Goal: Information Seeking & Learning: Find specific page/section

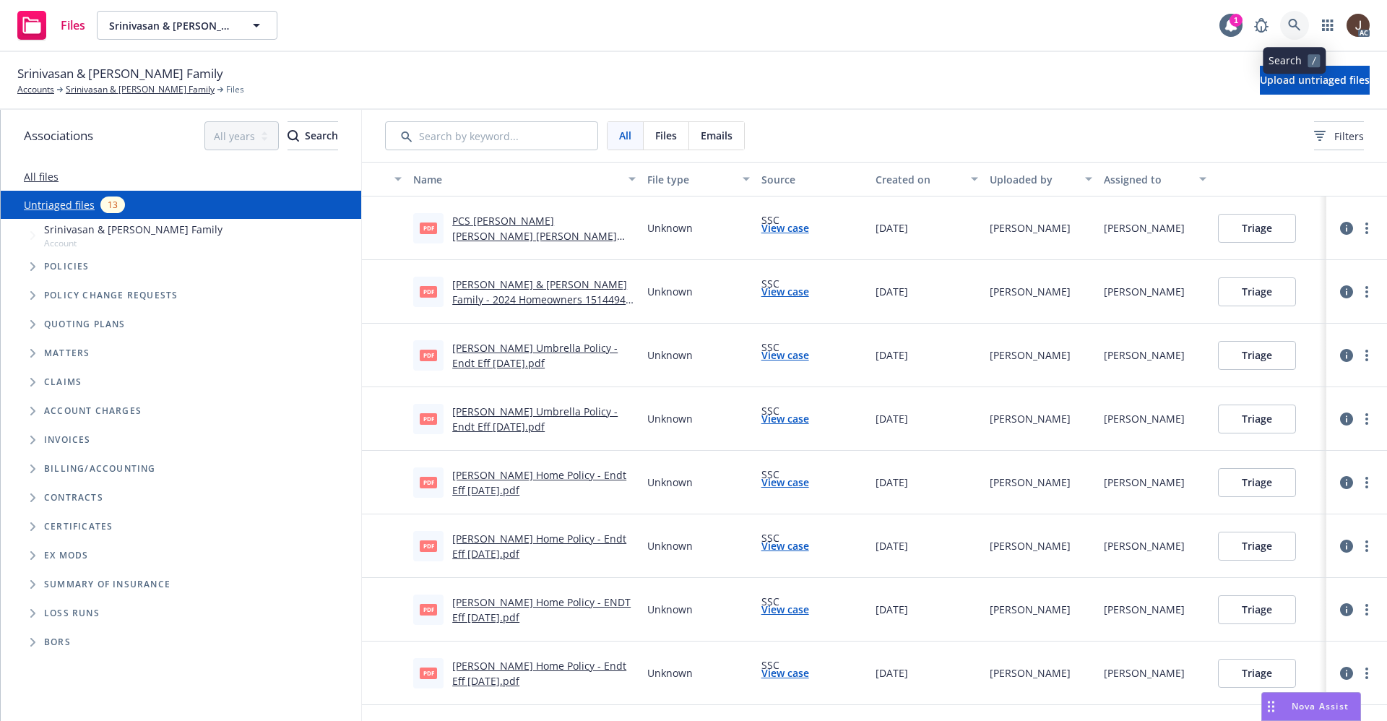
click at [1296, 19] on icon at bounding box center [1294, 25] width 13 height 13
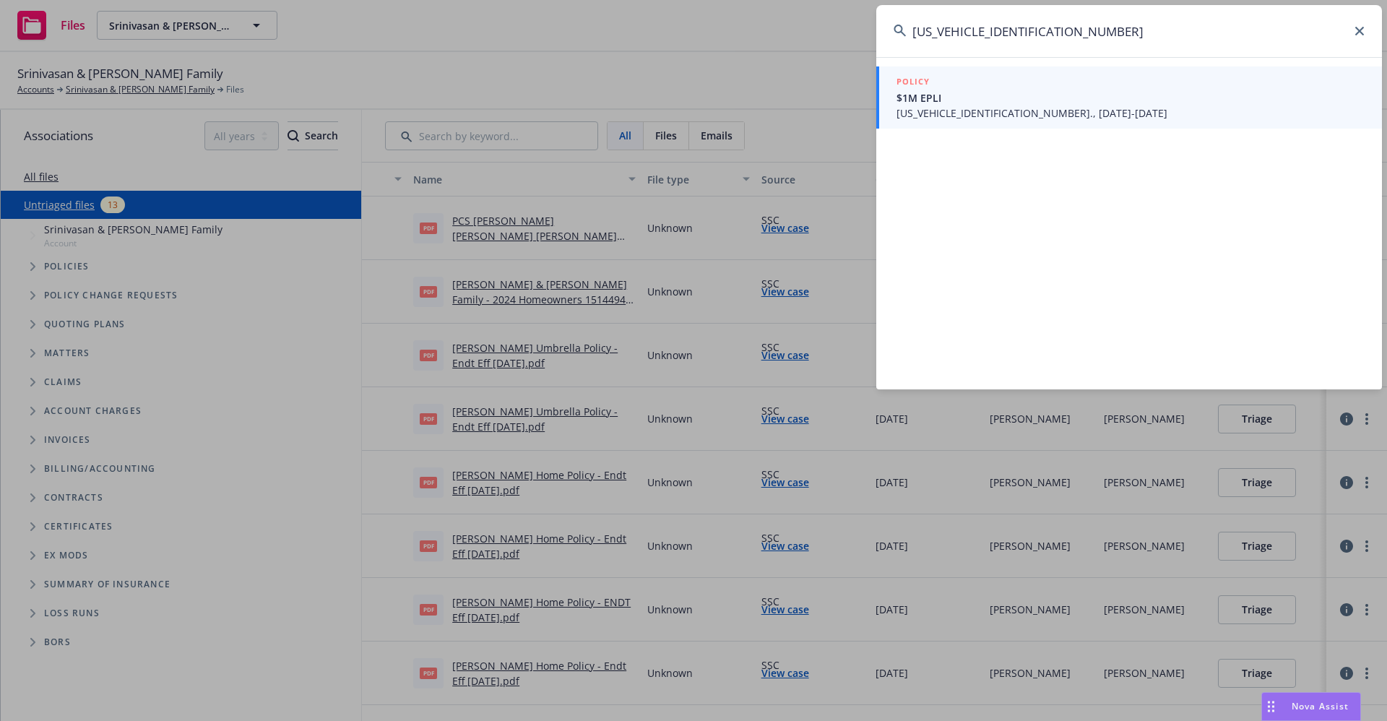
type input "FRSHPML0001363302"
drag, startPoint x: 1076, startPoint y: 35, endPoint x: 906, endPoint y: 37, distance: 170.4
click at [906, 37] on div "FRSHPML0001363302" at bounding box center [1129, 31] width 506 height 52
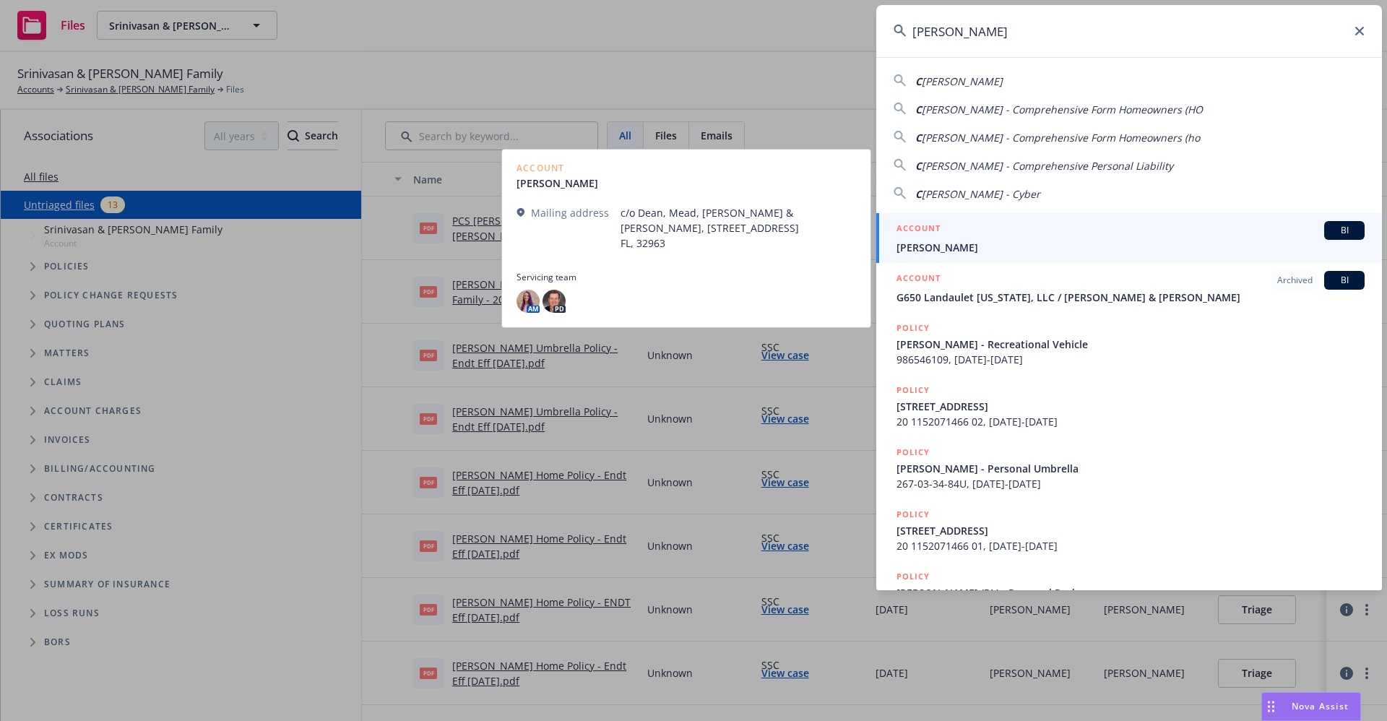
type input "CLAUDIA MILL"
click at [937, 251] on span "[PERSON_NAME]" at bounding box center [1130, 247] width 468 height 15
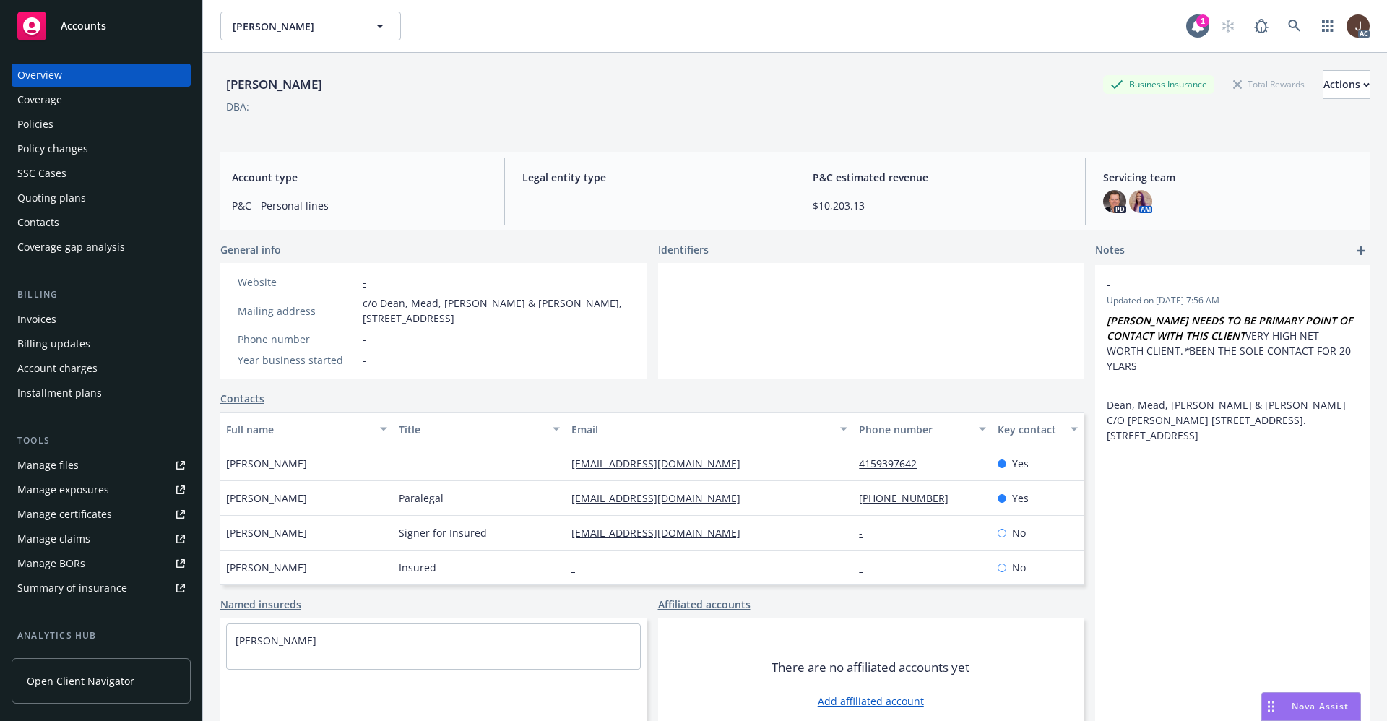
click at [41, 469] on div "Manage files" at bounding box center [47, 465] width 61 height 23
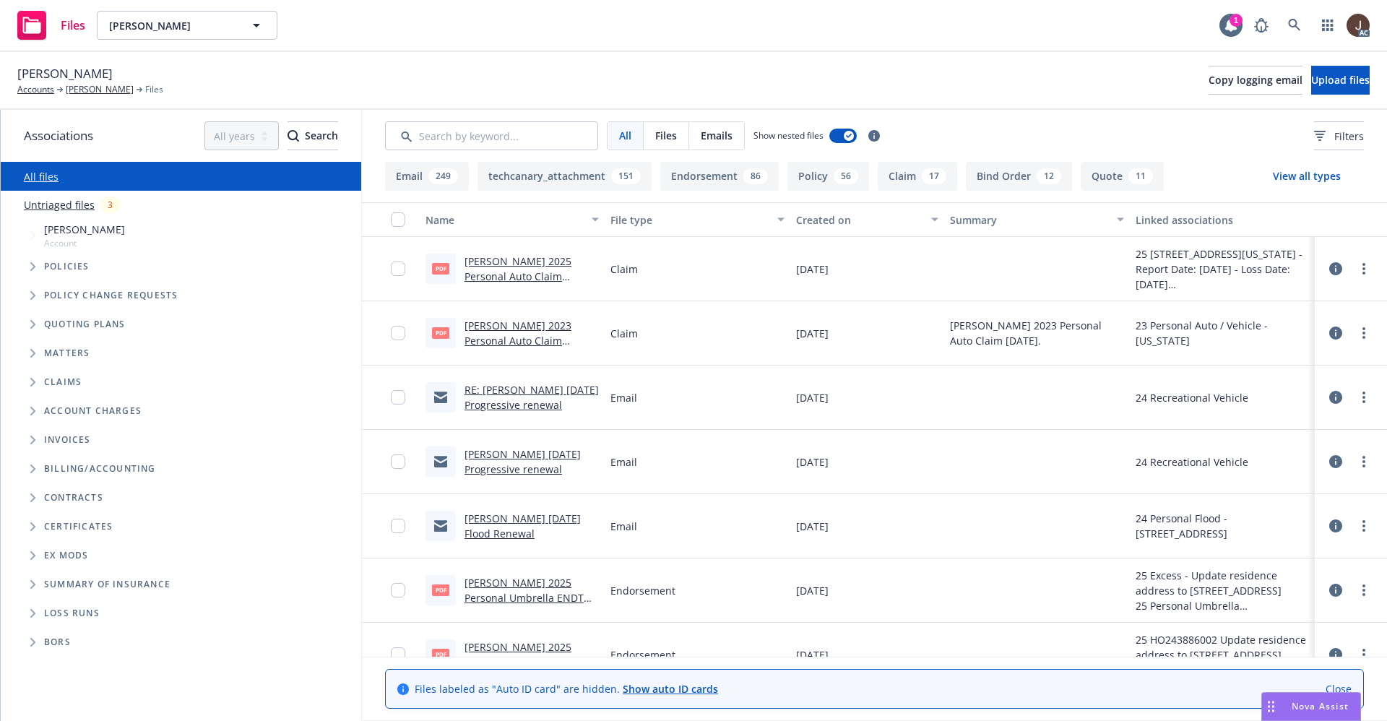
click at [62, 207] on link "Untriaged files" at bounding box center [59, 204] width 71 height 15
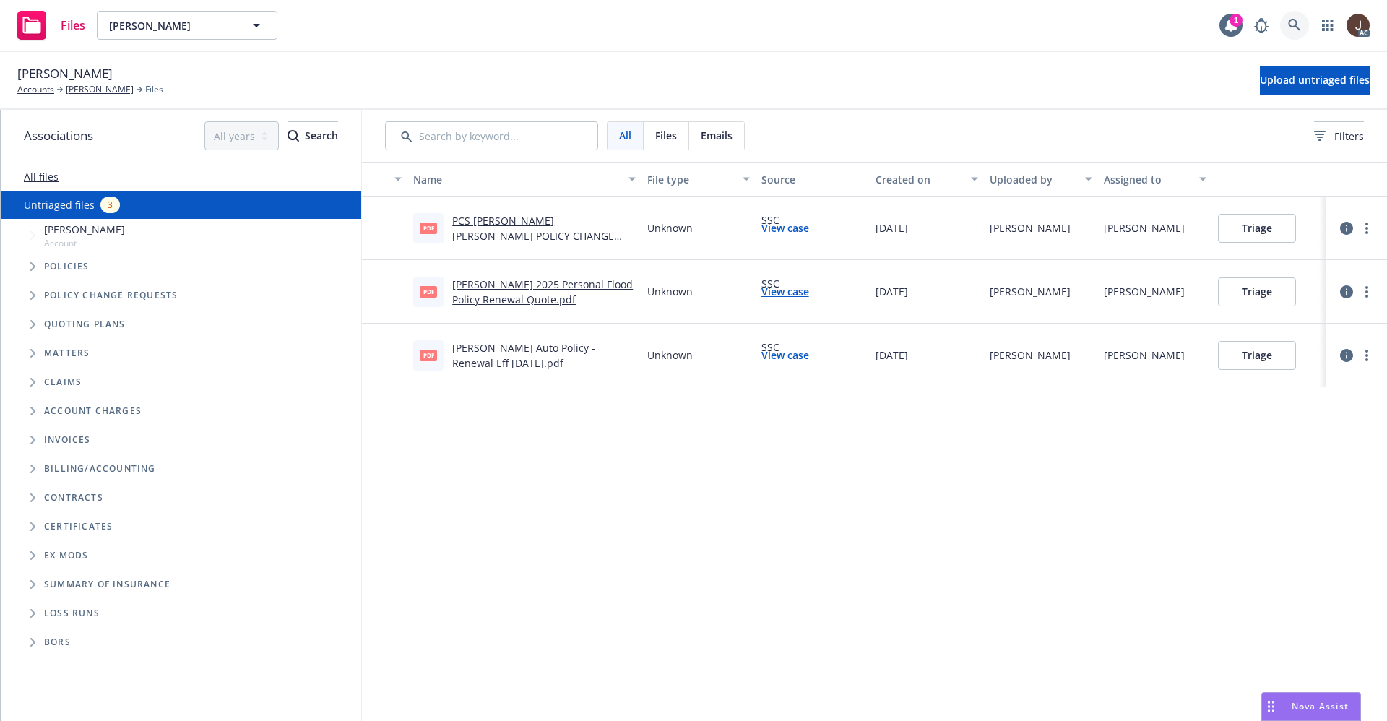
click at [1298, 23] on icon at bounding box center [1294, 25] width 13 height 13
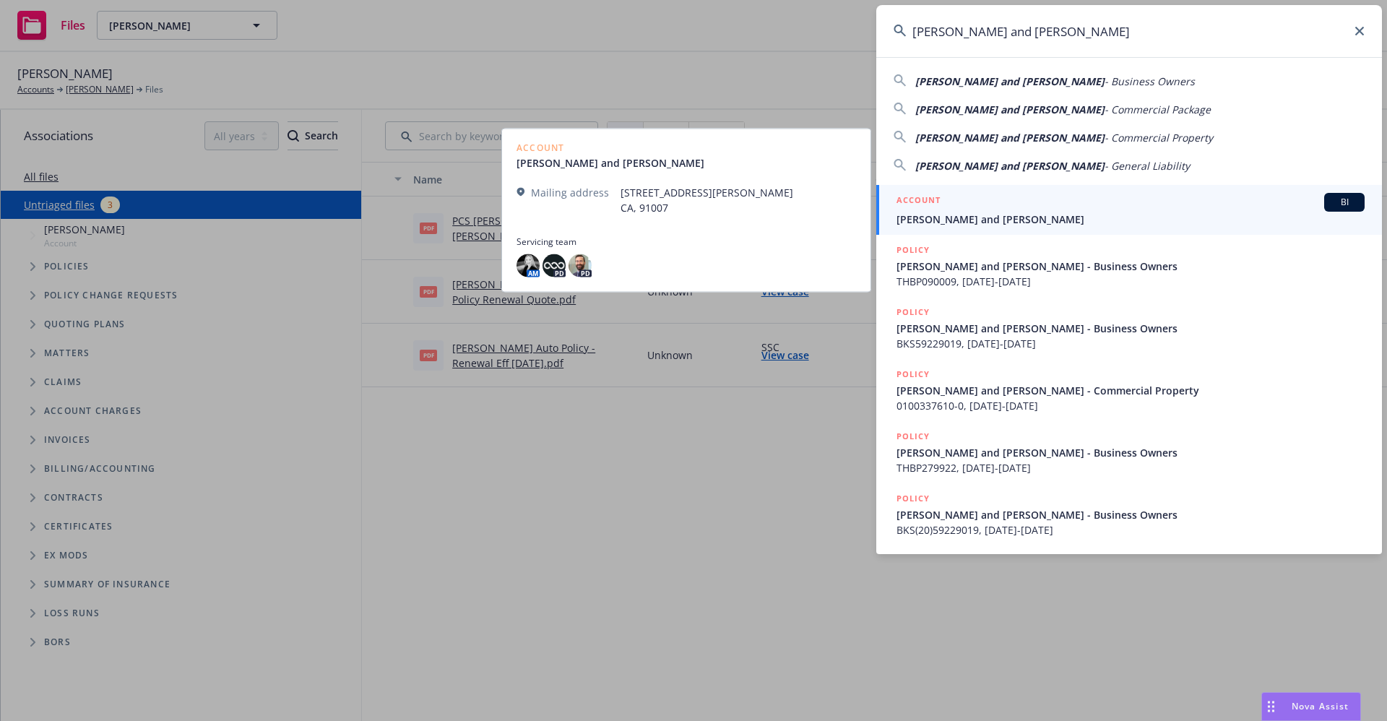
type input "[PERSON_NAME] and [PERSON_NAME]"
click at [969, 214] on span "[PERSON_NAME] and [PERSON_NAME]" at bounding box center [1130, 219] width 468 height 15
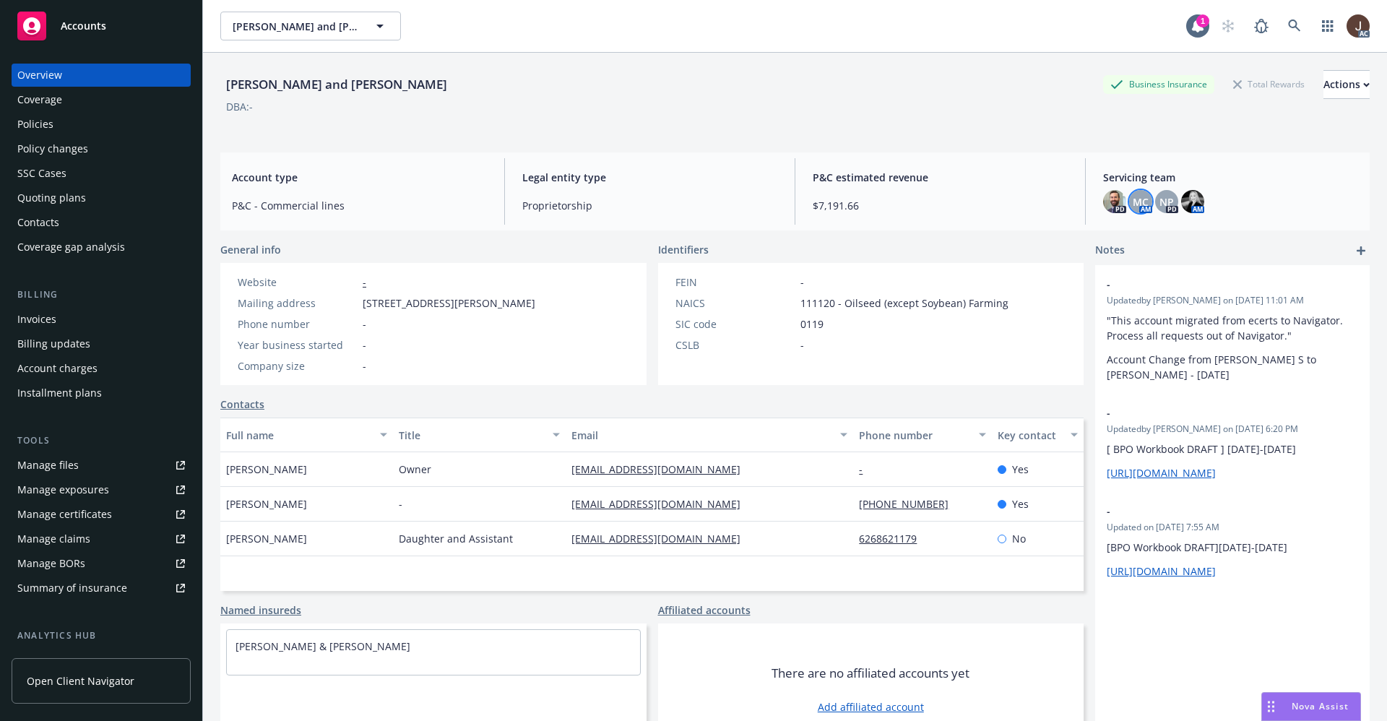
click at [1132, 204] on span "MC" at bounding box center [1140, 201] width 16 height 15
